Goal: Task Accomplishment & Management: Manage account settings

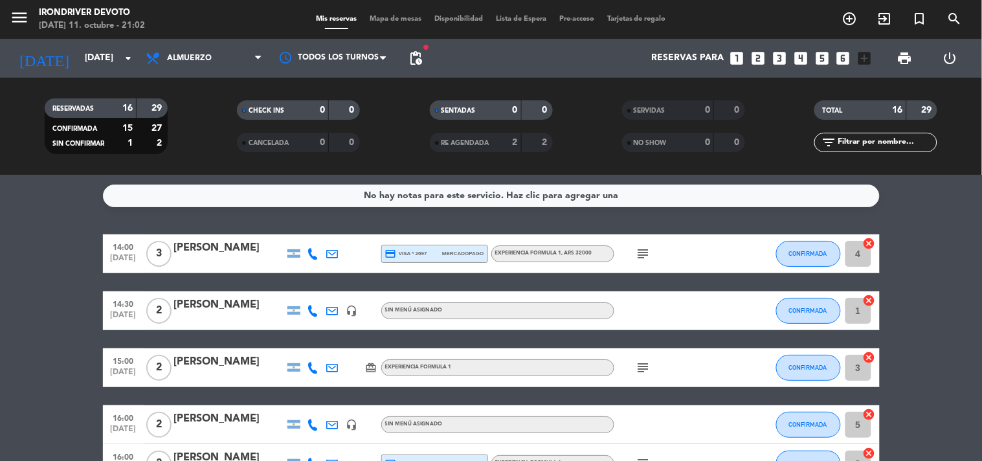
scroll to position [586, 0]
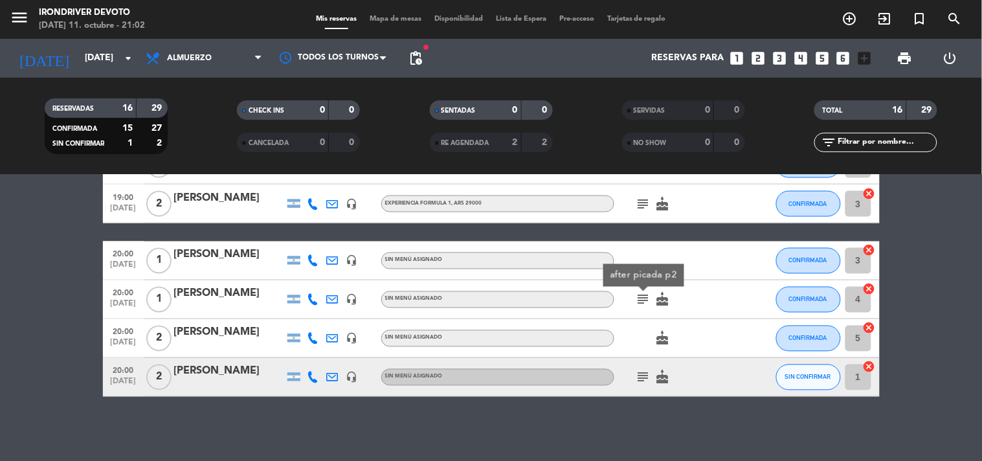
click at [548, 405] on div "No hay notas para este servicio. Haz clic para agregar una 14:00 [DATE] 3 [PERS…" at bounding box center [491, 318] width 982 height 286
click at [647, 305] on icon "subject" at bounding box center [644, 300] width 16 height 16
click at [647, 370] on icon "subject" at bounding box center [644, 378] width 16 height 16
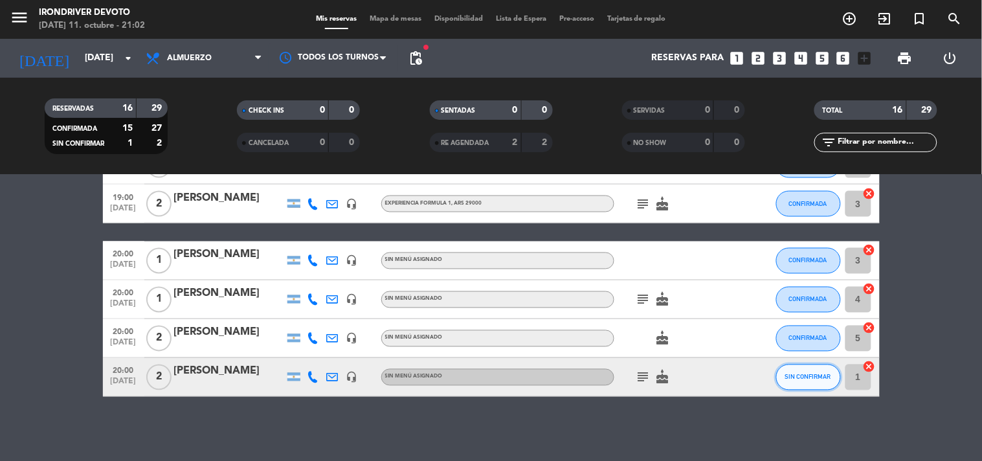
click at [817, 383] on button "SIN CONFIRMAR" at bounding box center [808, 377] width 65 height 26
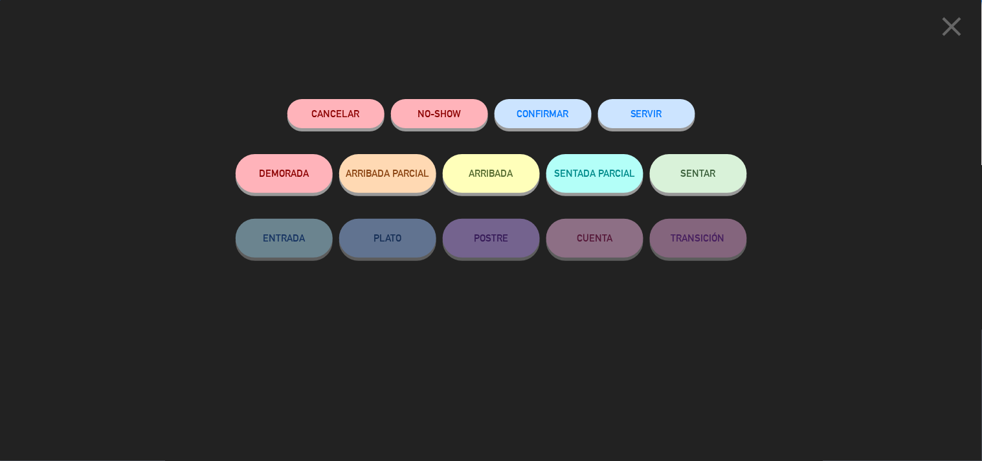
click at [561, 119] on button "CONFIRMAR" at bounding box center [543, 113] width 97 height 29
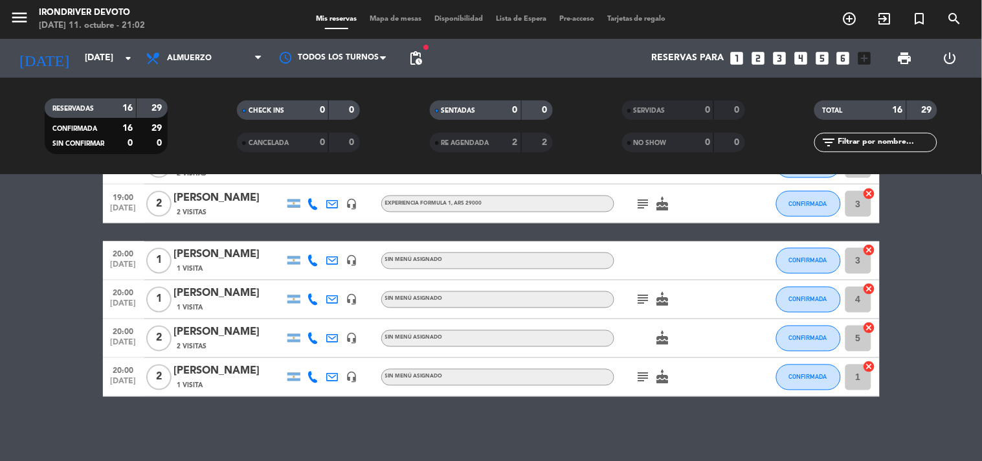
click at [641, 379] on icon "subject" at bounding box center [644, 378] width 16 height 16
click at [416, 60] on span "pending_actions" at bounding box center [416, 58] width 16 height 16
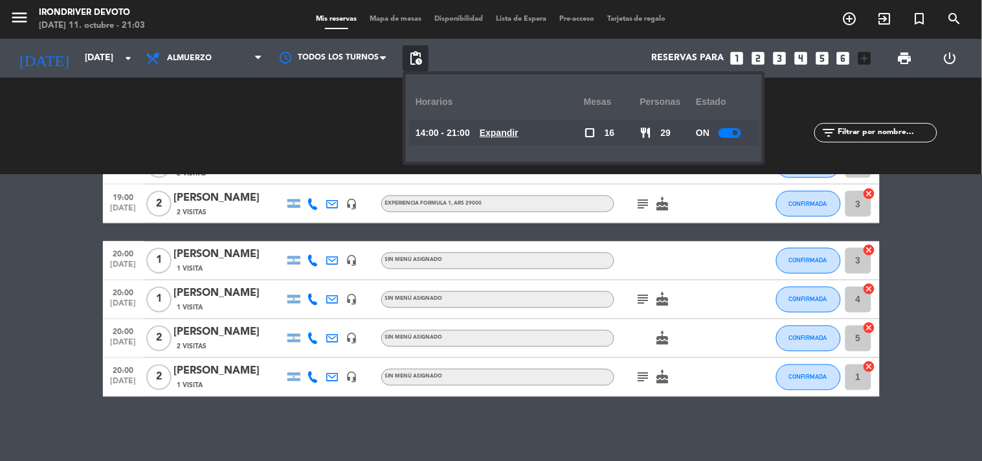
click at [503, 137] on u "Expandir" at bounding box center [499, 133] width 39 height 10
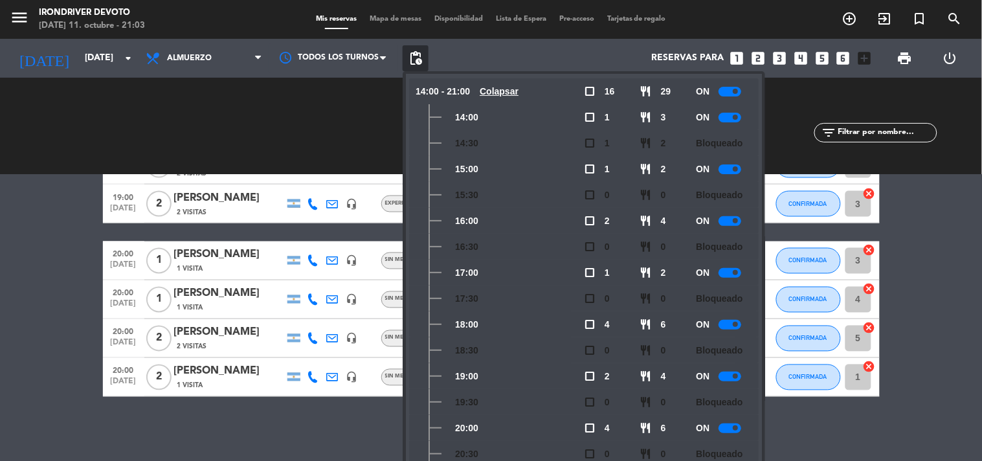
scroll to position [87, 0]
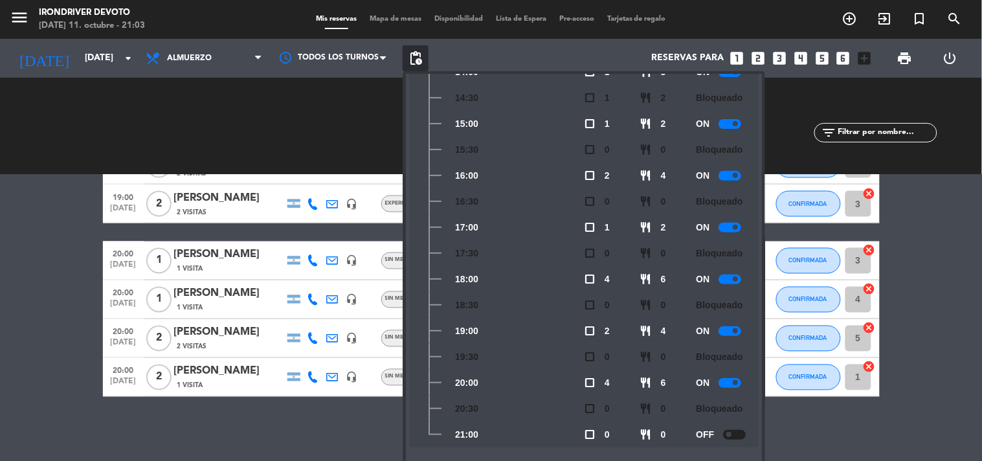
click at [738, 439] on div "OFF" at bounding box center [724, 434] width 56 height 26
click at [733, 430] on div at bounding box center [734, 435] width 23 height 10
click at [860, 432] on body "close × Irondriver Devoto × chrome_reader_mode Listado de Reservas account_box …" at bounding box center [491, 230] width 982 height 461
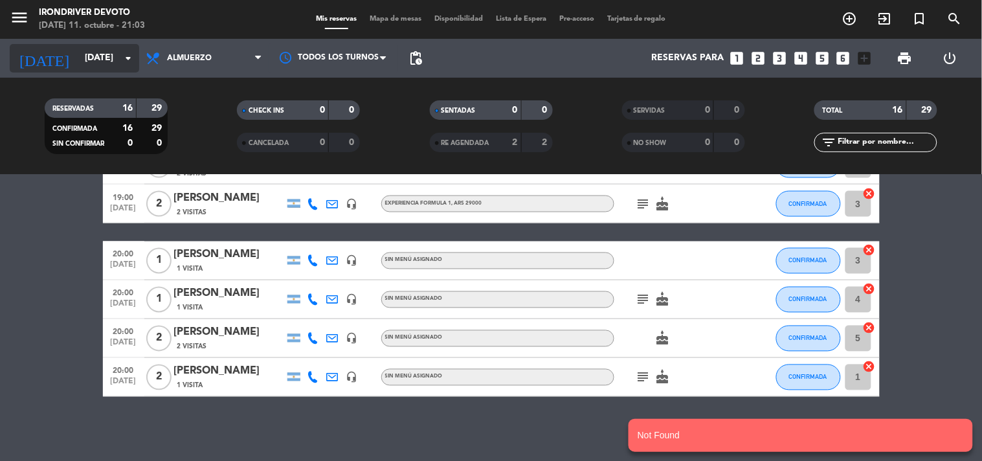
click at [78, 68] on input "[DATE]" at bounding box center [139, 58] width 123 height 23
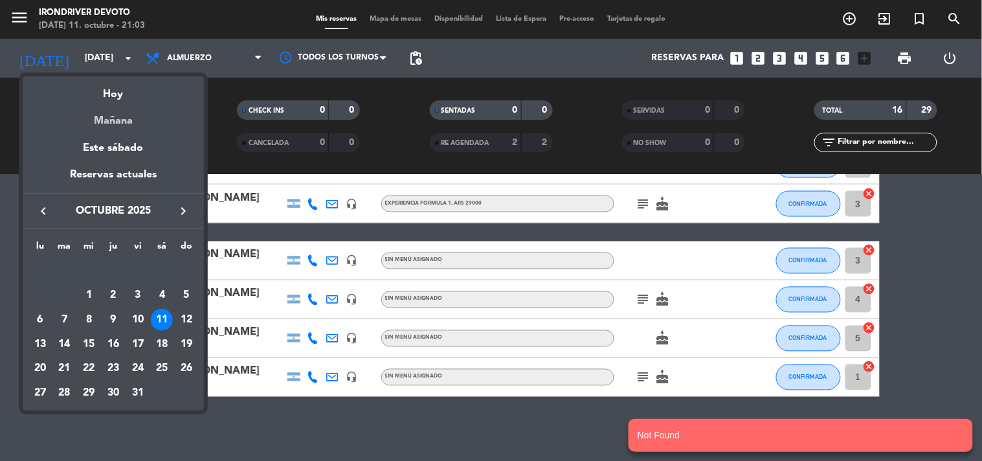
click at [113, 115] on div "Mañana" at bounding box center [113, 116] width 181 height 27
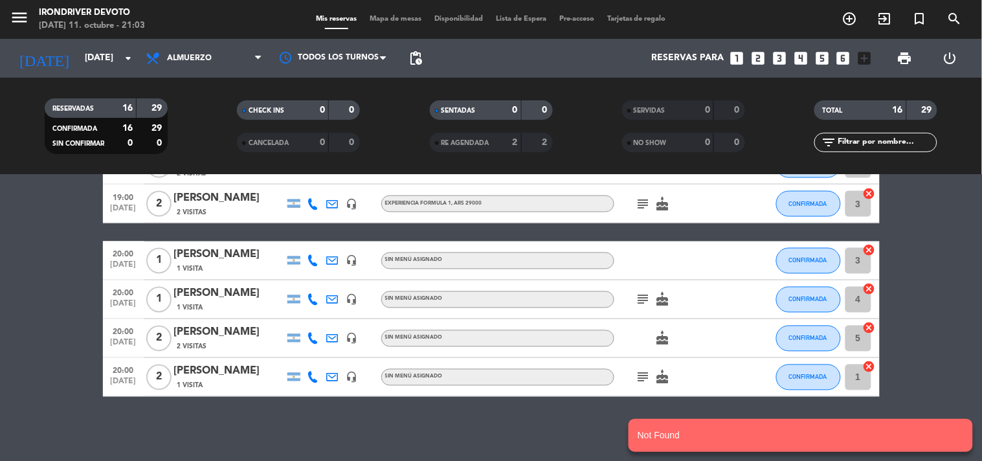
type input "[DATE]"
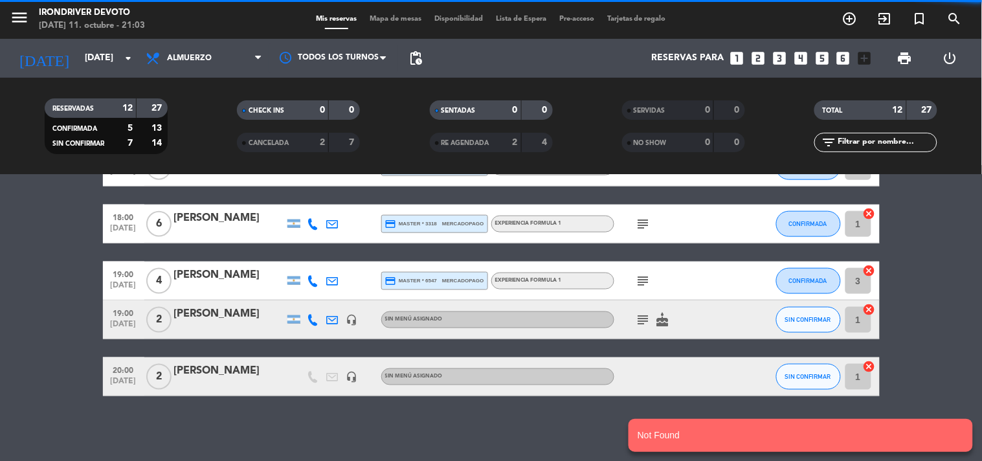
scroll to position [412, 0]
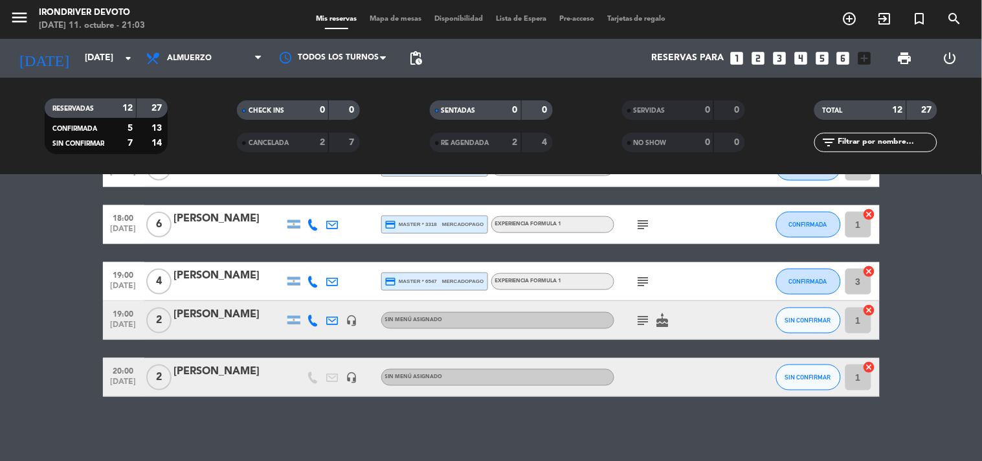
click at [643, 322] on icon "subject" at bounding box center [644, 321] width 16 height 16
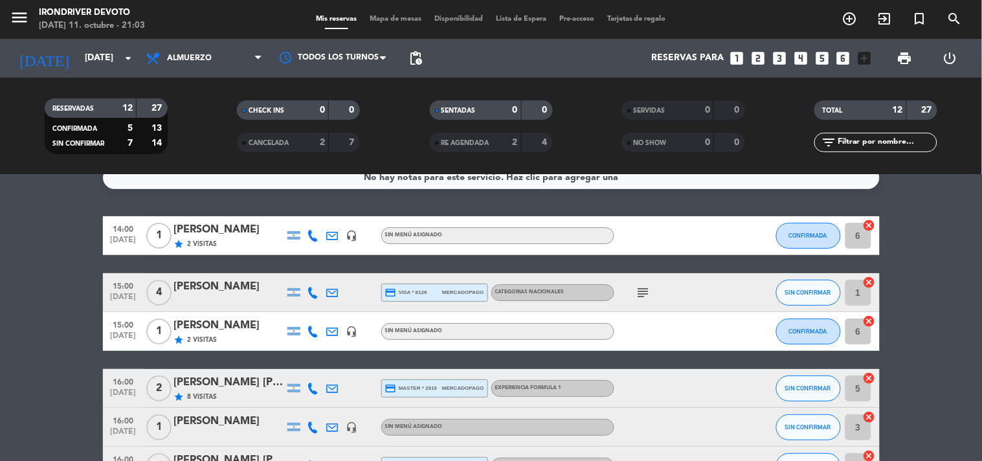
scroll to position [0, 0]
